Goal: Navigation & Orientation: Find specific page/section

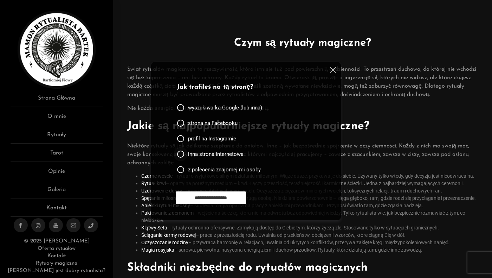
click at [184, 155] on div "inna strona internetowa" at bounding box center [210, 153] width 66 height 7
click at [209, 191] on input "**********" at bounding box center [211, 197] width 70 height 13
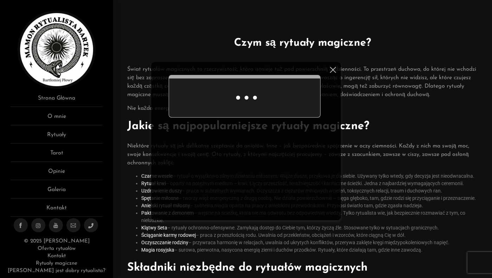
scroll to position [0, 0]
click at [334, 73] on div at bounding box center [332, 71] width 8 height 8
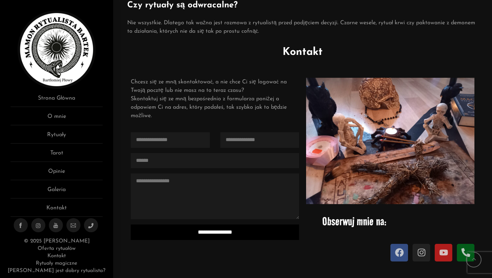
scroll to position [668, 0]
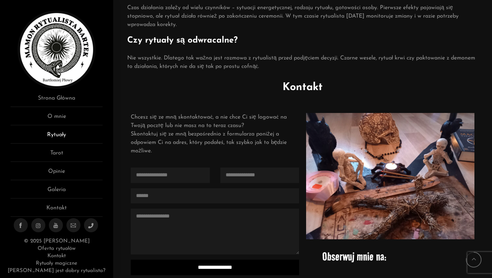
click at [63, 137] on link "Rytuały" at bounding box center [57, 136] width 92 height 13
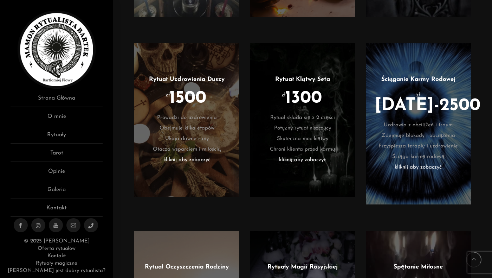
scroll to position [598, 0]
